Goal: Transaction & Acquisition: Download file/media

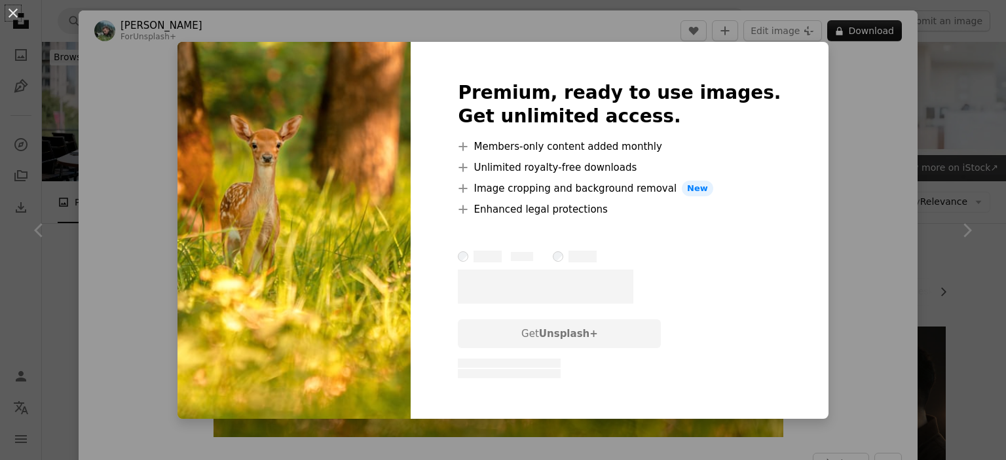
scroll to position [825, 0]
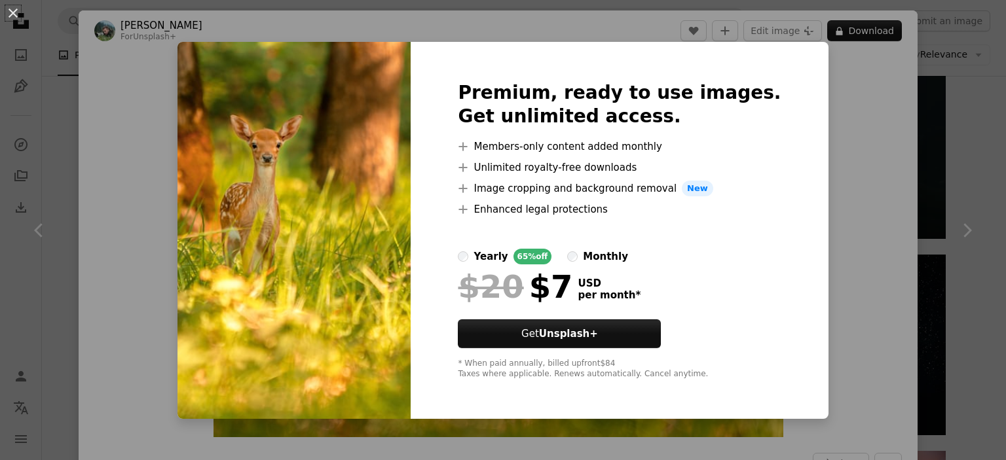
click at [850, 157] on div "An X shape Premium, ready to use images. Get unlimited access. A plus sign Memb…" at bounding box center [503, 230] width 1006 height 460
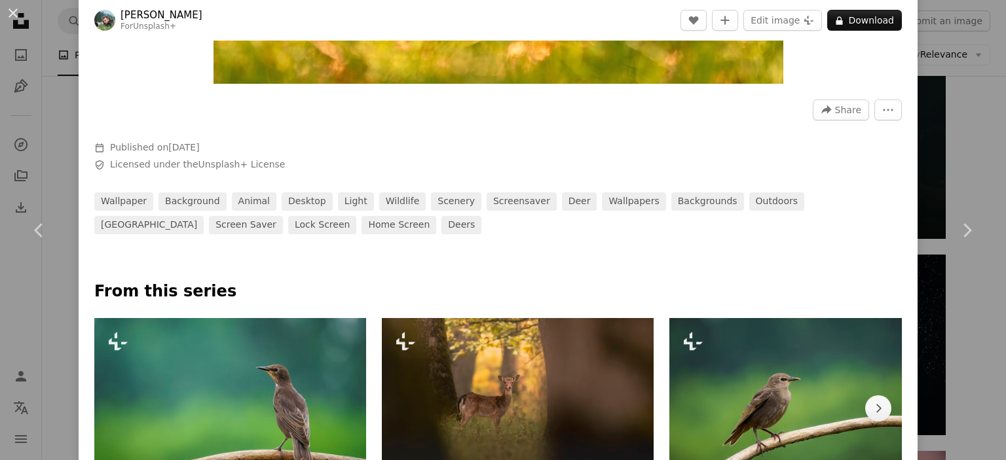
scroll to position [314, 0]
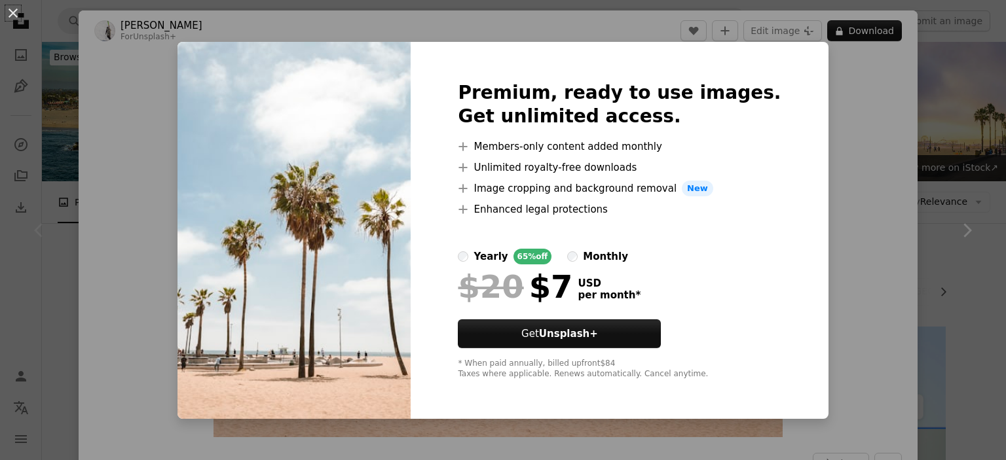
click at [857, 232] on div "An X shape Premium, ready to use images. Get unlimited access. A plus sign Memb…" at bounding box center [503, 230] width 1006 height 460
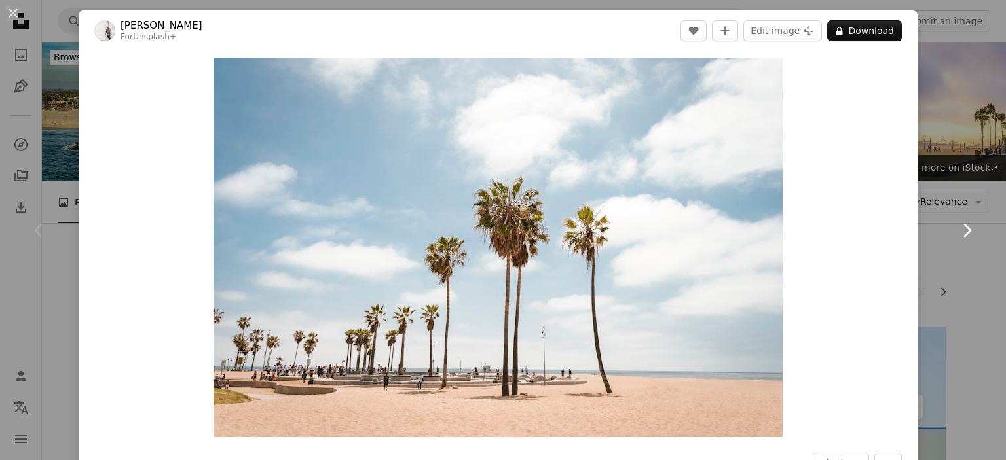
click at [980, 248] on link "Chevron right" at bounding box center [966, 231] width 79 height 126
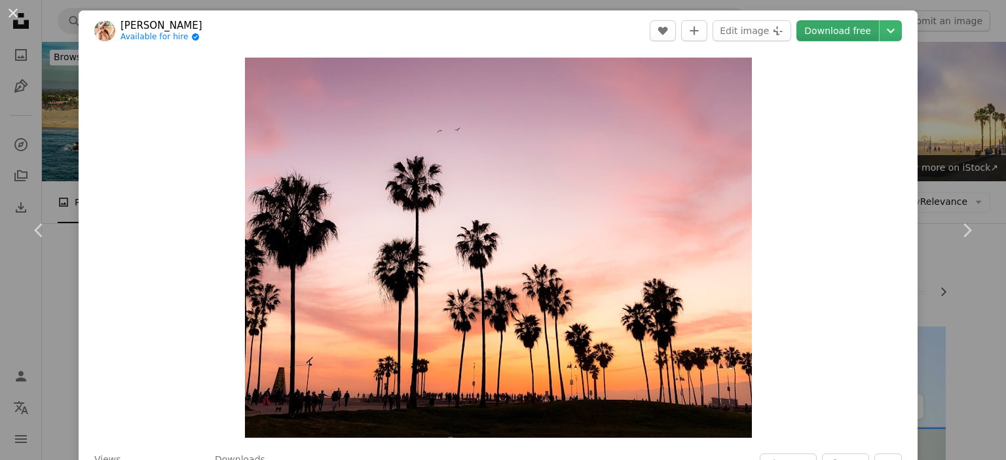
click at [861, 31] on link "Download free" at bounding box center [837, 30] width 83 height 21
